Goal: Book appointment/travel/reservation

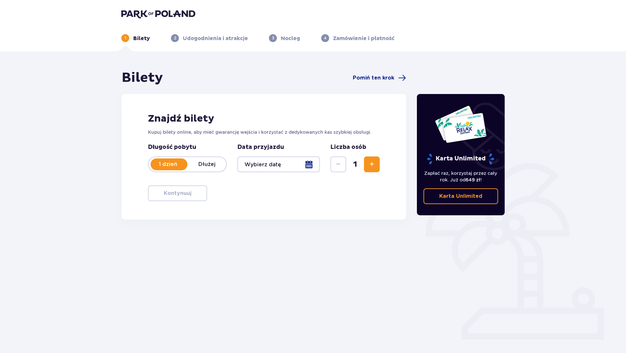
click at [312, 163] on div at bounding box center [279, 165] width 83 height 16
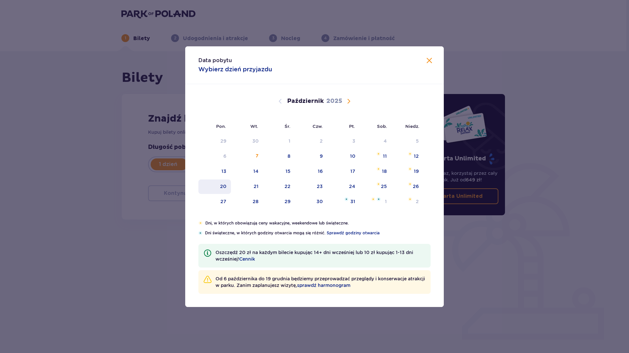
click at [214, 187] on div "20" at bounding box center [214, 187] width 33 height 14
type input "[DATE]"
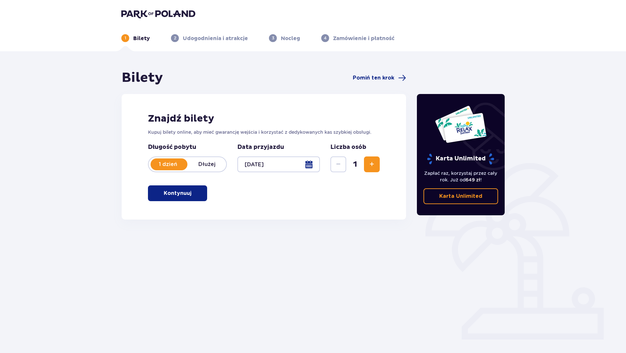
click at [372, 164] on span "Zwiększ" at bounding box center [372, 165] width 8 height 8
click at [181, 192] on p "Kontynuuj" at bounding box center [178, 193] width 28 height 7
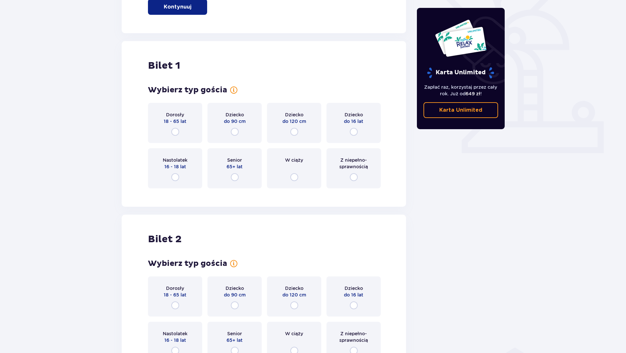
scroll to position [220, 0]
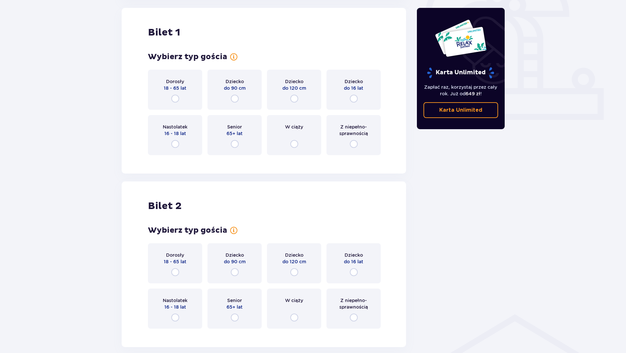
click at [177, 95] on input "radio" at bounding box center [175, 99] width 8 height 8
radio input "true"
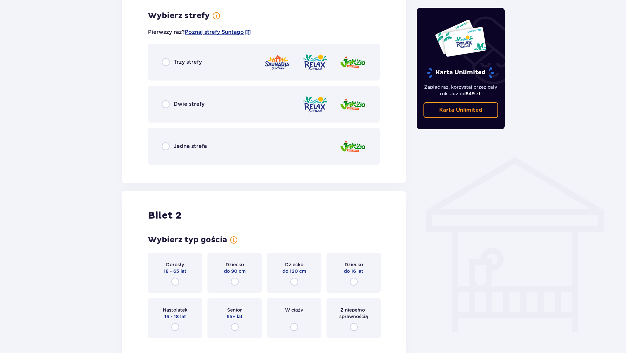
scroll to position [380, 0]
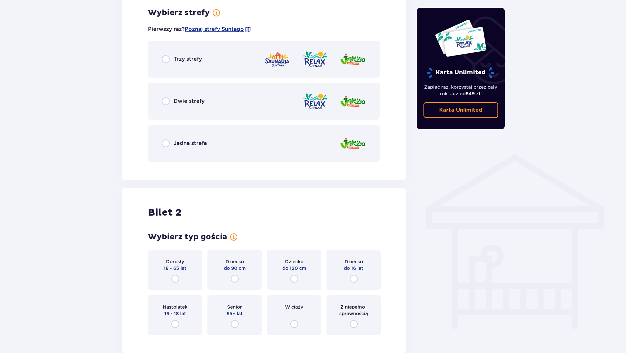
click at [166, 60] on input "radio" at bounding box center [166, 59] width 8 height 8
radio input "true"
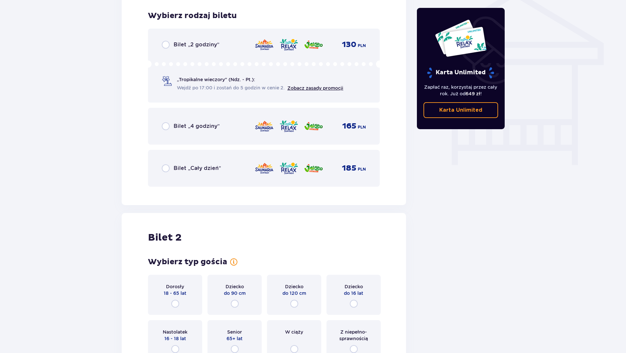
scroll to position [547, 0]
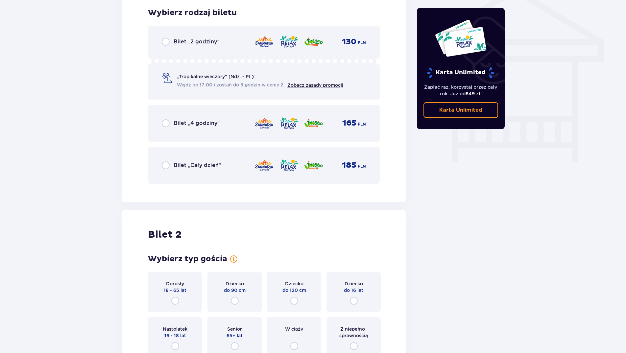
click at [164, 165] on input "radio" at bounding box center [166, 166] width 8 height 8
radio input "true"
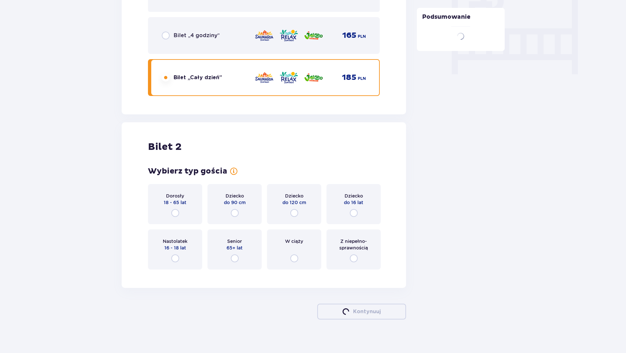
scroll to position [641, 0]
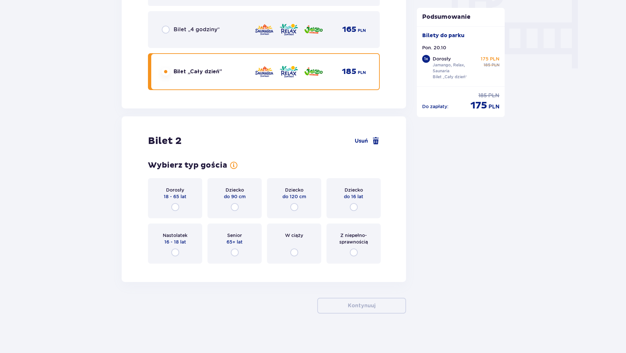
click at [176, 207] on input "radio" at bounding box center [175, 207] width 8 height 8
radio input "true"
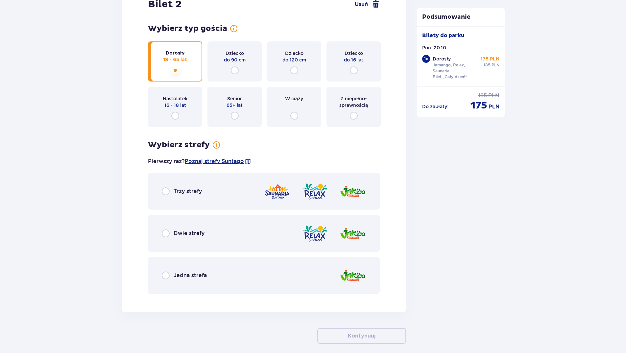
scroll to position [808, 0]
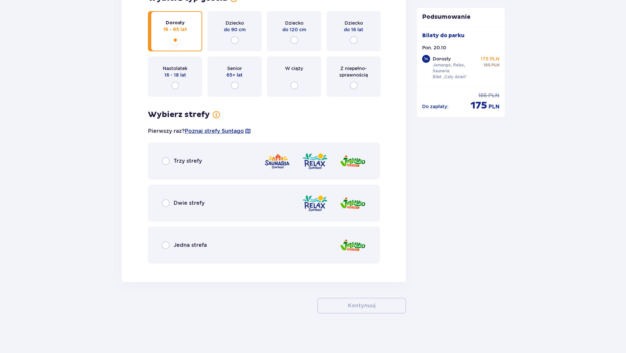
click at [168, 163] on input "radio" at bounding box center [166, 161] width 8 height 8
radio input "true"
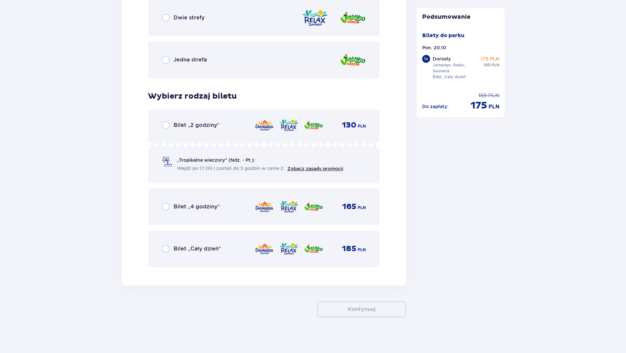
scroll to position [998, 0]
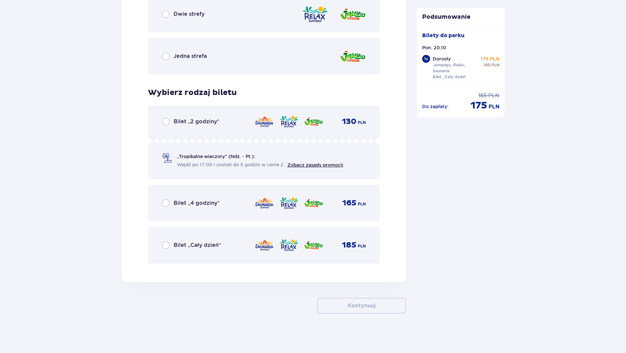
click at [166, 243] on input "radio" at bounding box center [166, 245] width 8 height 8
radio input "true"
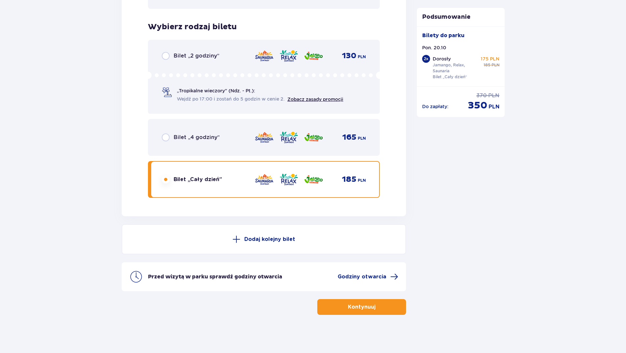
scroll to position [1065, 0]
